Goal: Find specific page/section: Find specific page/section

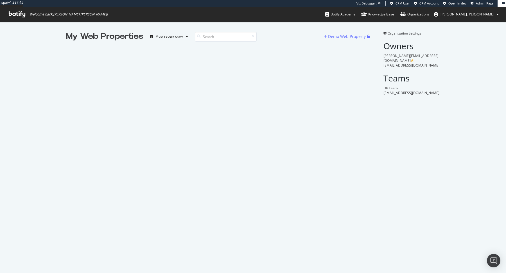
scroll to position [273, 506]
click at [220, 38] on input at bounding box center [226, 37] width 62 height 10
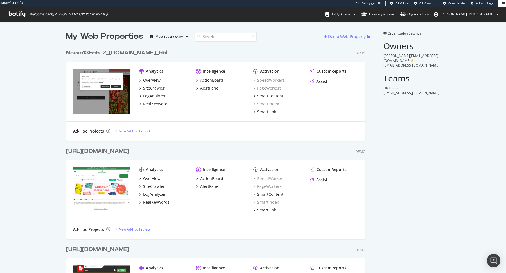
scroll to position [9280, 304]
type input "onbuy"
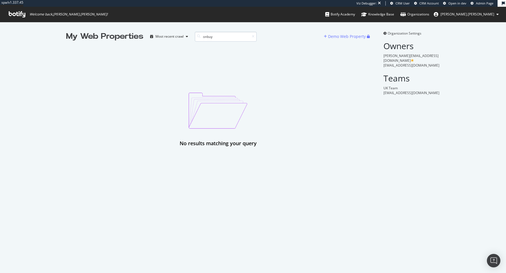
click at [241, 36] on input "onbuy" at bounding box center [226, 37] width 62 height 10
type input "c"
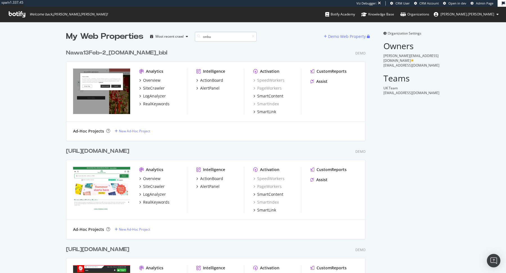
type input "onbuy"
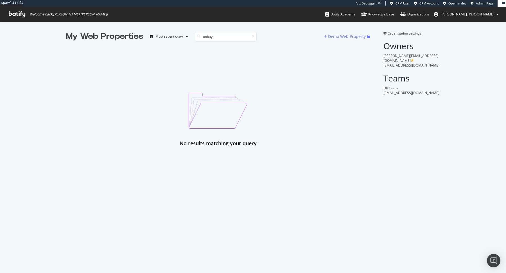
click at [484, 2] on span "Admin Page" at bounding box center [484, 3] width 17 height 4
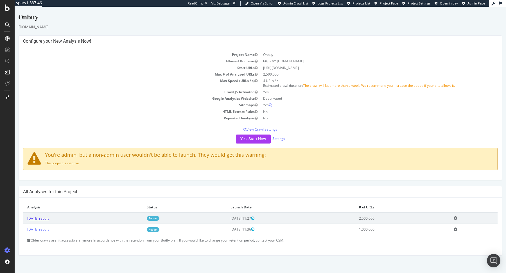
click at [49, 217] on link "[DATE] report" at bounding box center [38, 218] width 22 height 5
